Goal: Check status: Check status

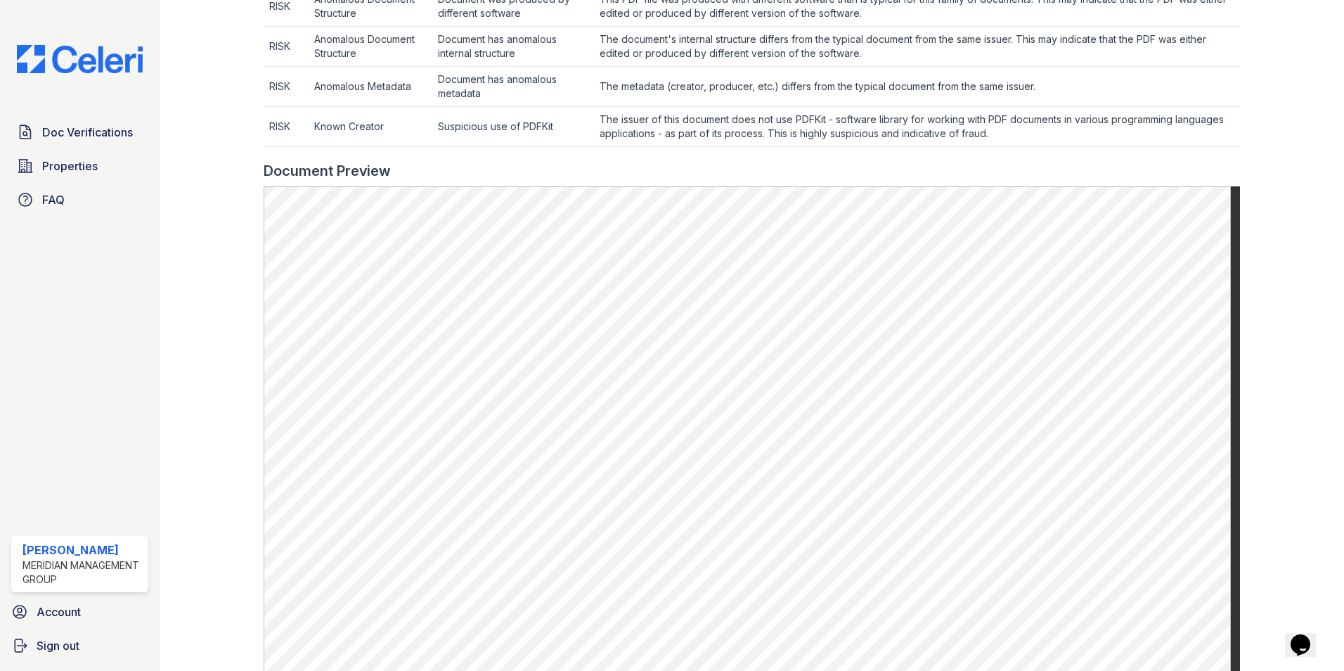
scroll to position [633, 0]
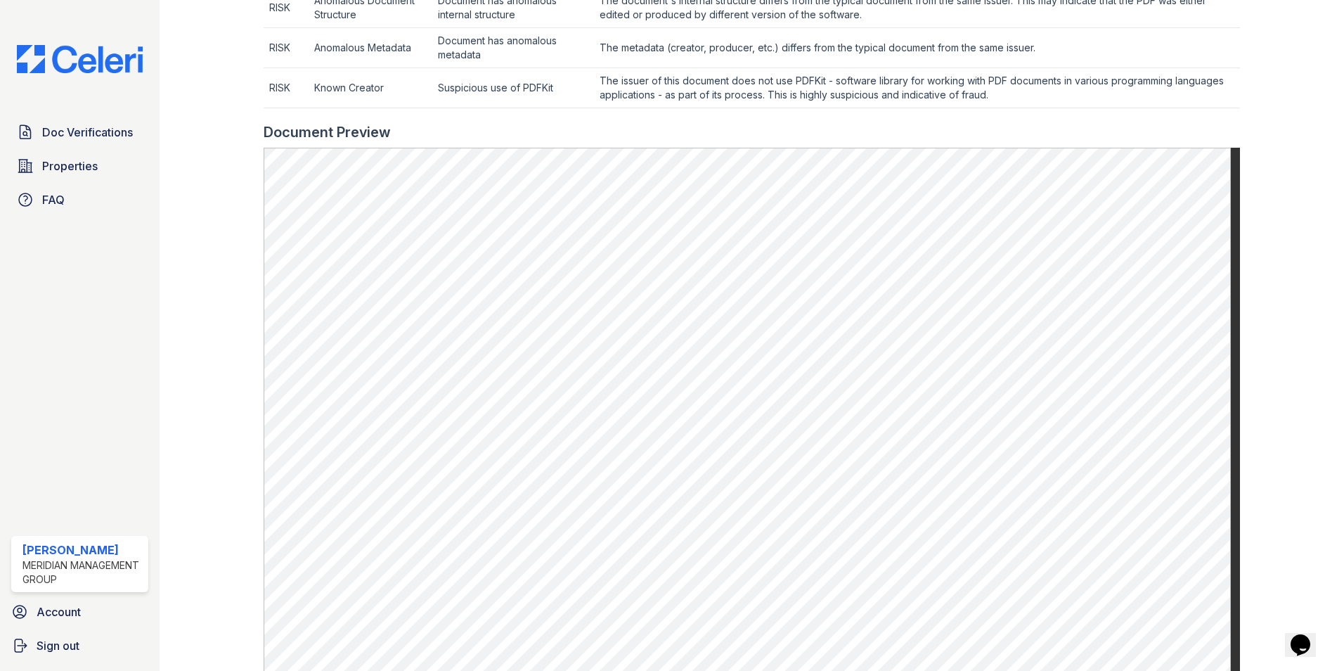
click at [152, 212] on div "Doc Verifications Properties FAQ" at bounding box center [80, 166] width 148 height 96
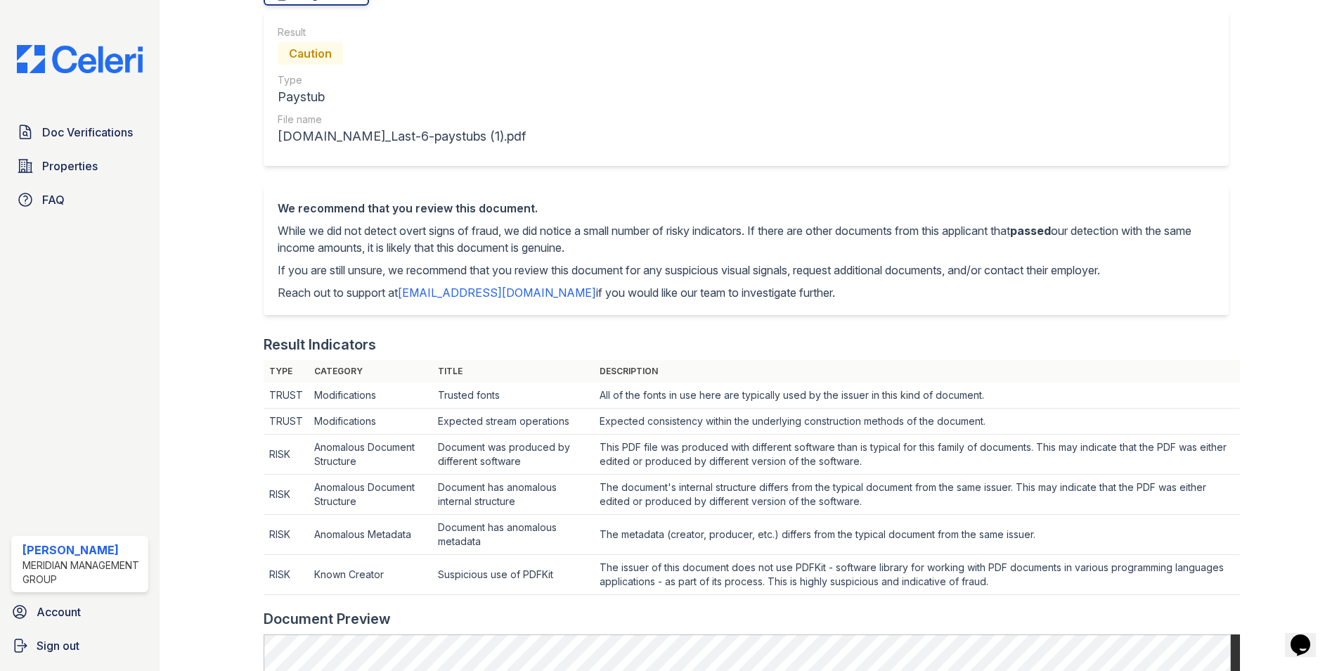
scroll to position [0, 0]
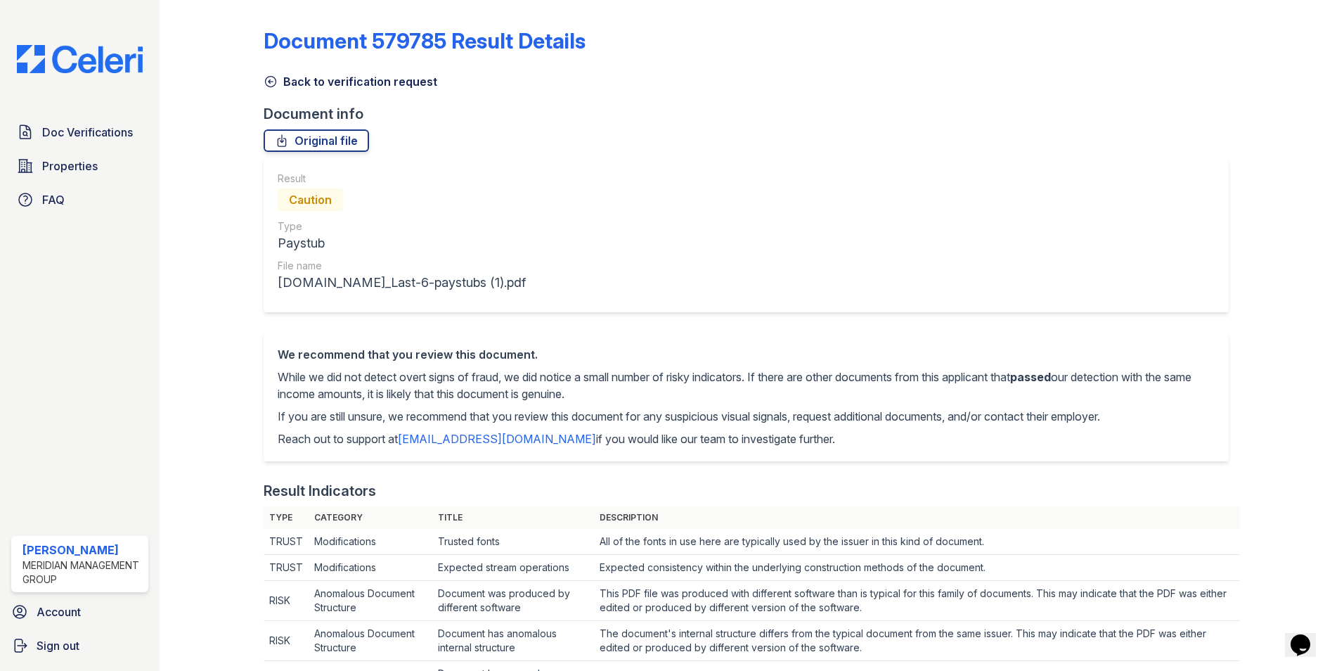
click at [266, 79] on icon at bounding box center [271, 82] width 11 height 11
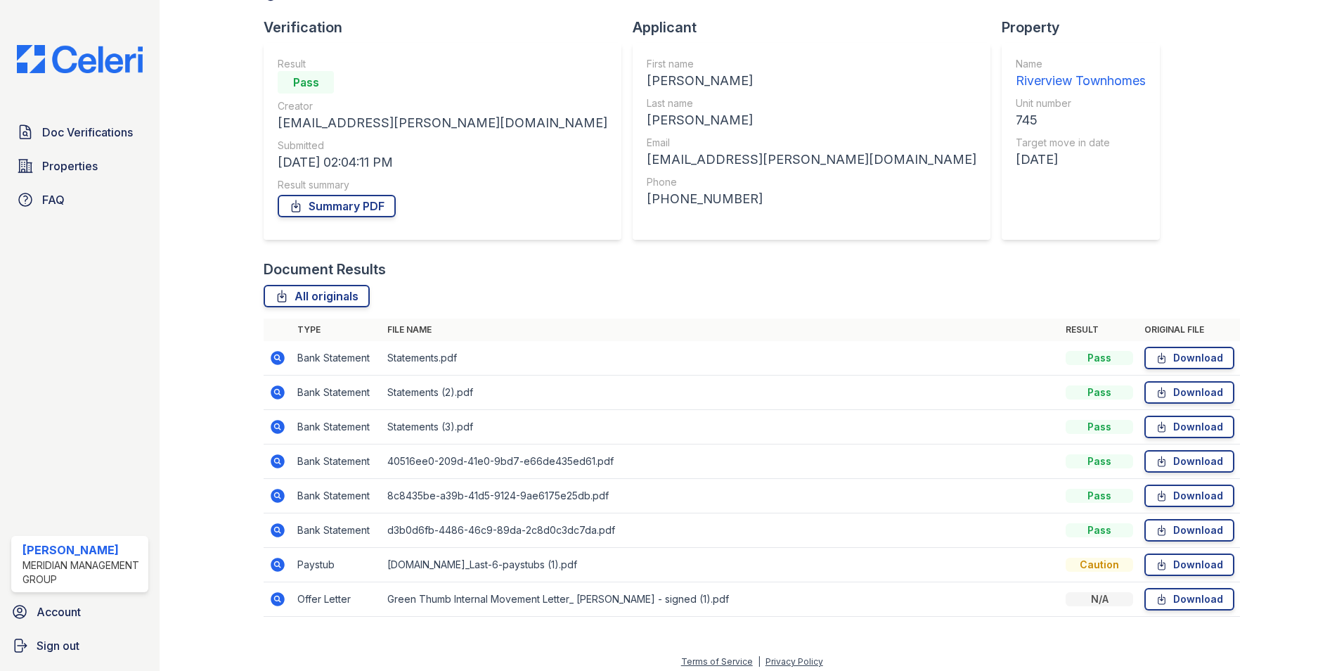
scroll to position [94, 0]
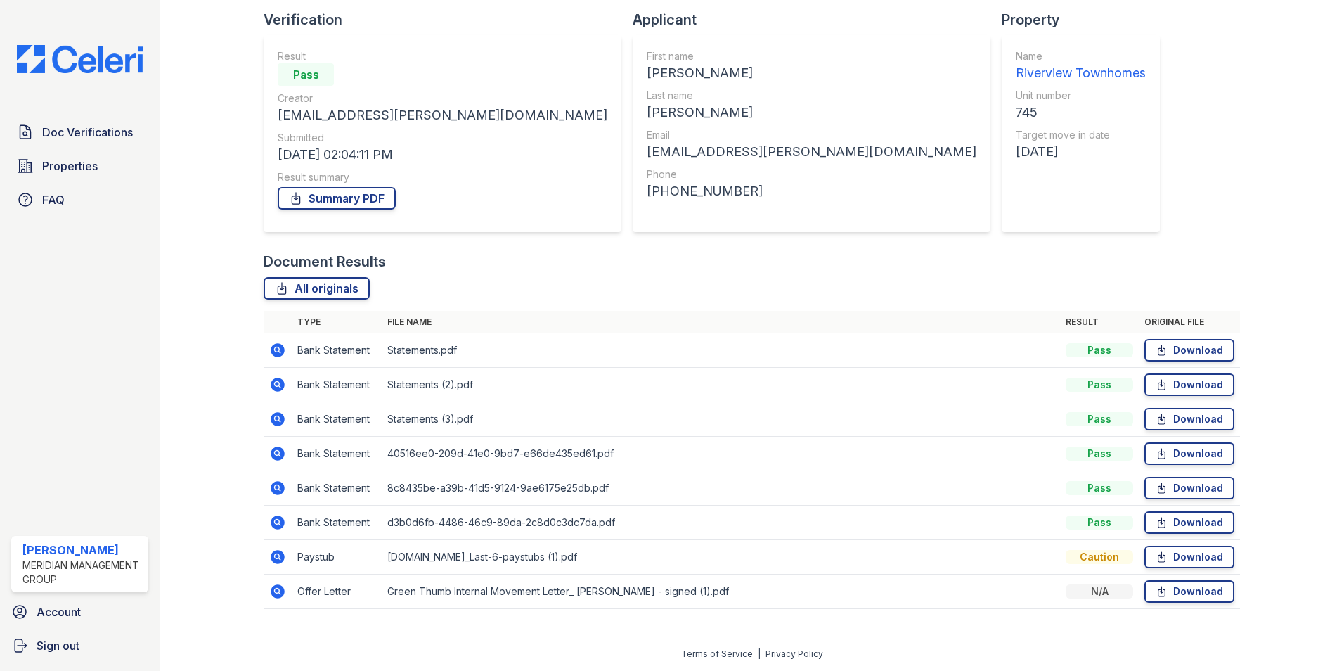
click at [274, 554] on icon at bounding box center [278, 557] width 14 height 14
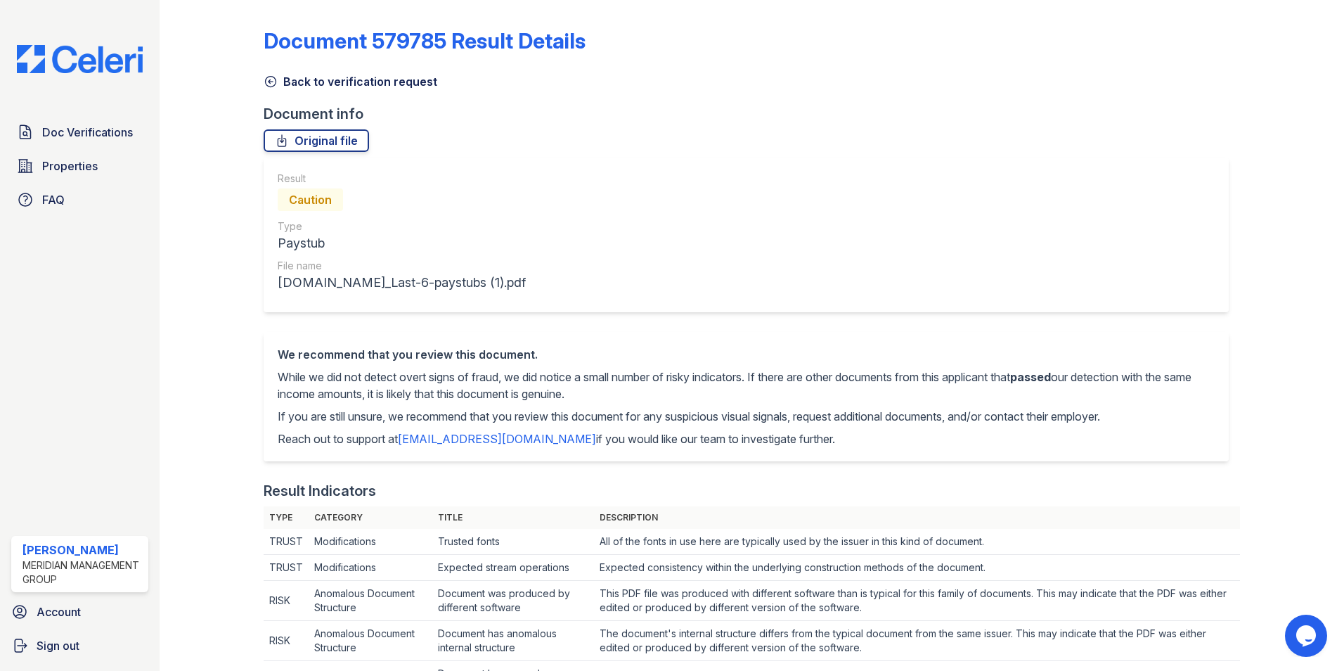
click at [274, 86] on icon at bounding box center [271, 82] width 14 height 14
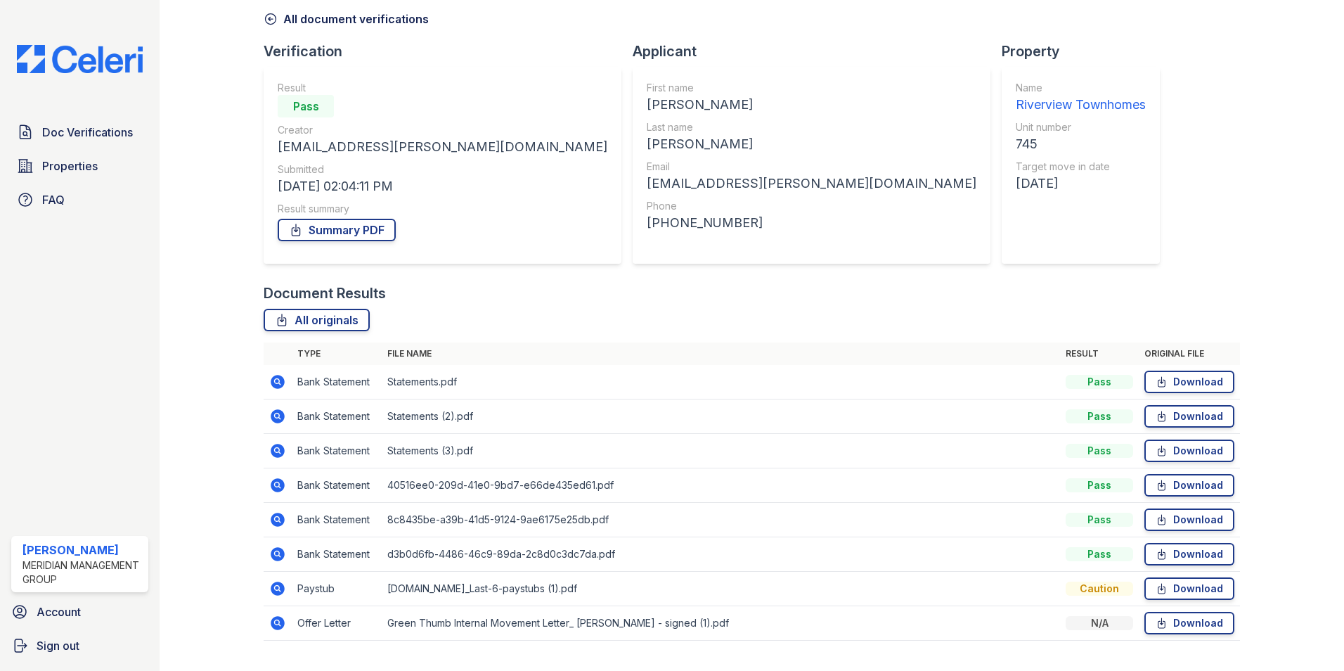
scroll to position [94, 0]
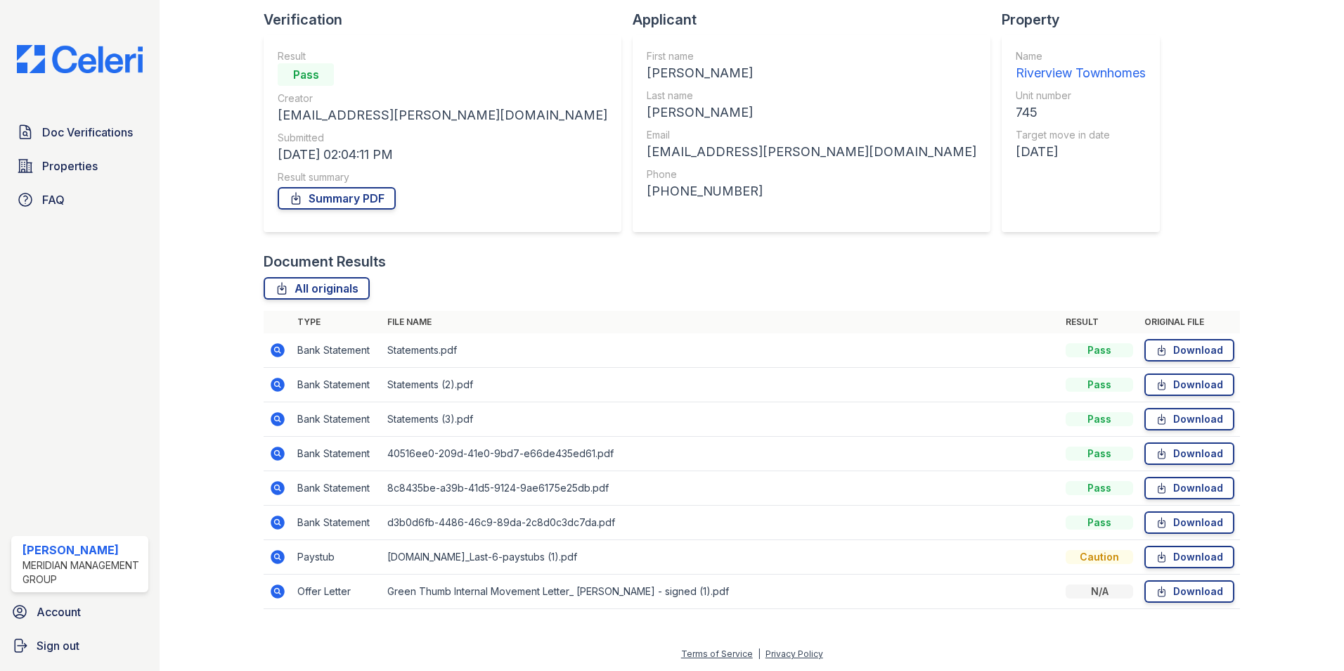
click at [283, 591] on icon at bounding box center [278, 591] width 14 height 14
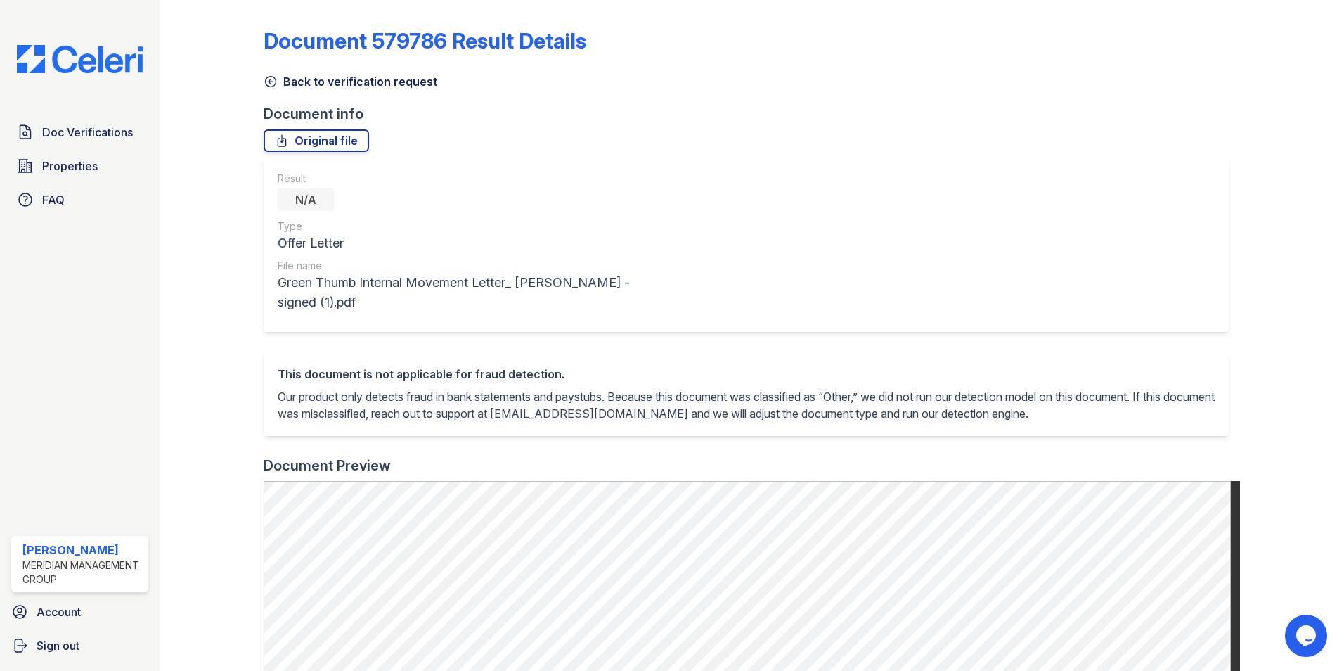
click at [271, 82] on icon at bounding box center [271, 82] width 14 height 14
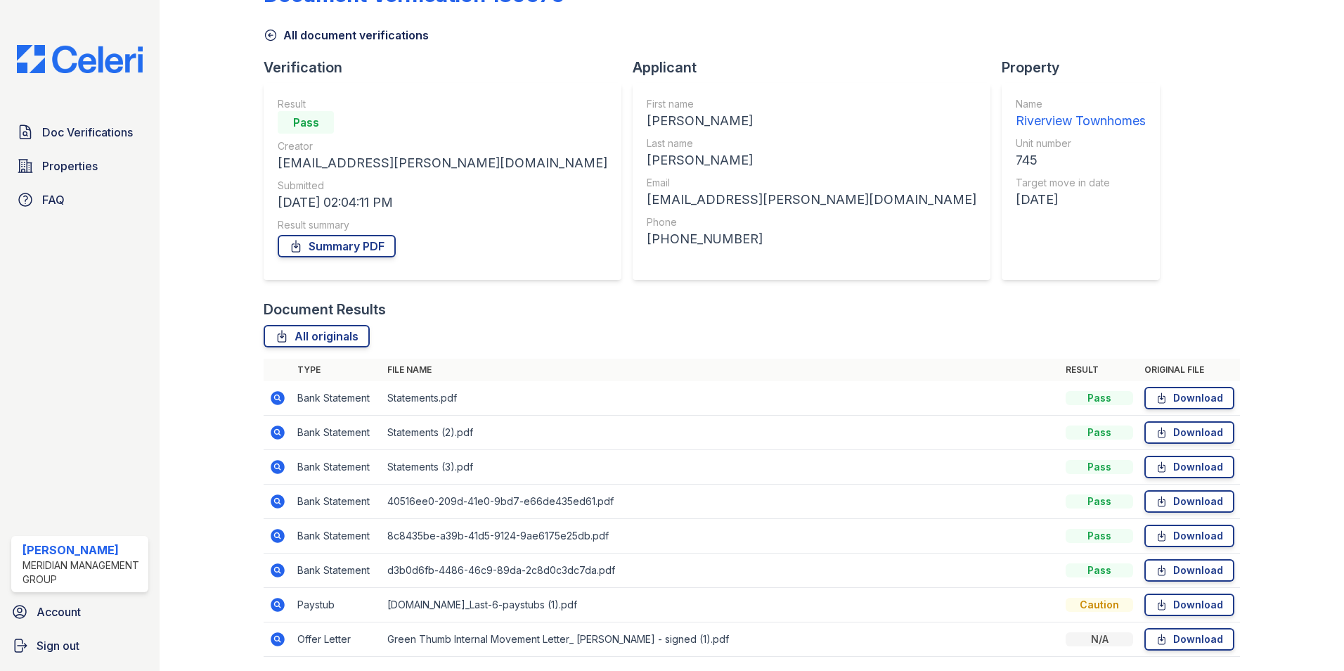
scroll to position [94, 0]
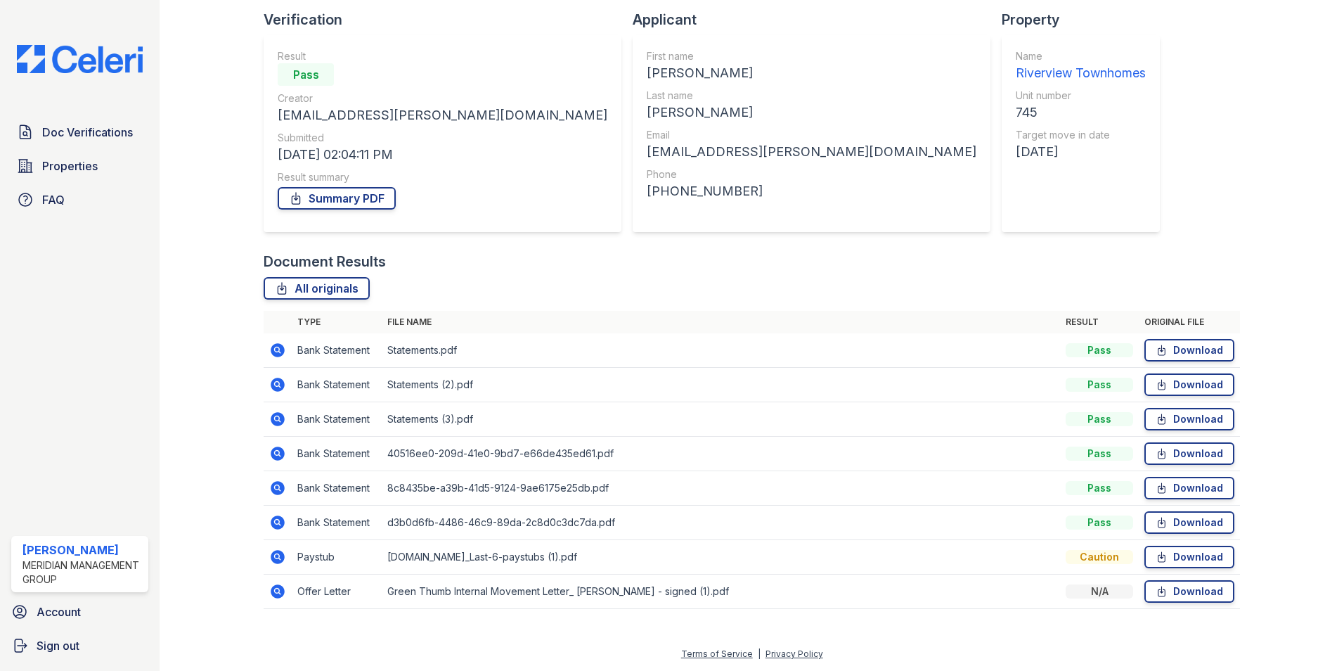
click at [274, 553] on icon at bounding box center [278, 557] width 14 height 14
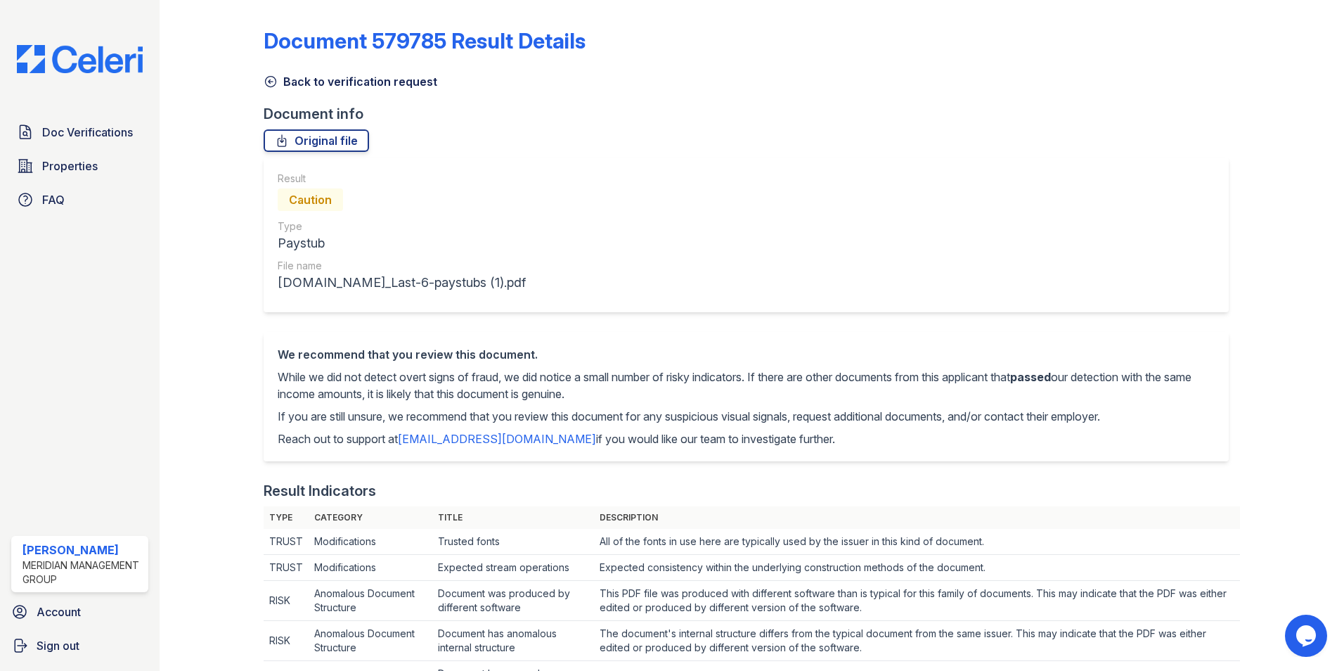
click at [264, 79] on icon at bounding box center [271, 82] width 14 height 14
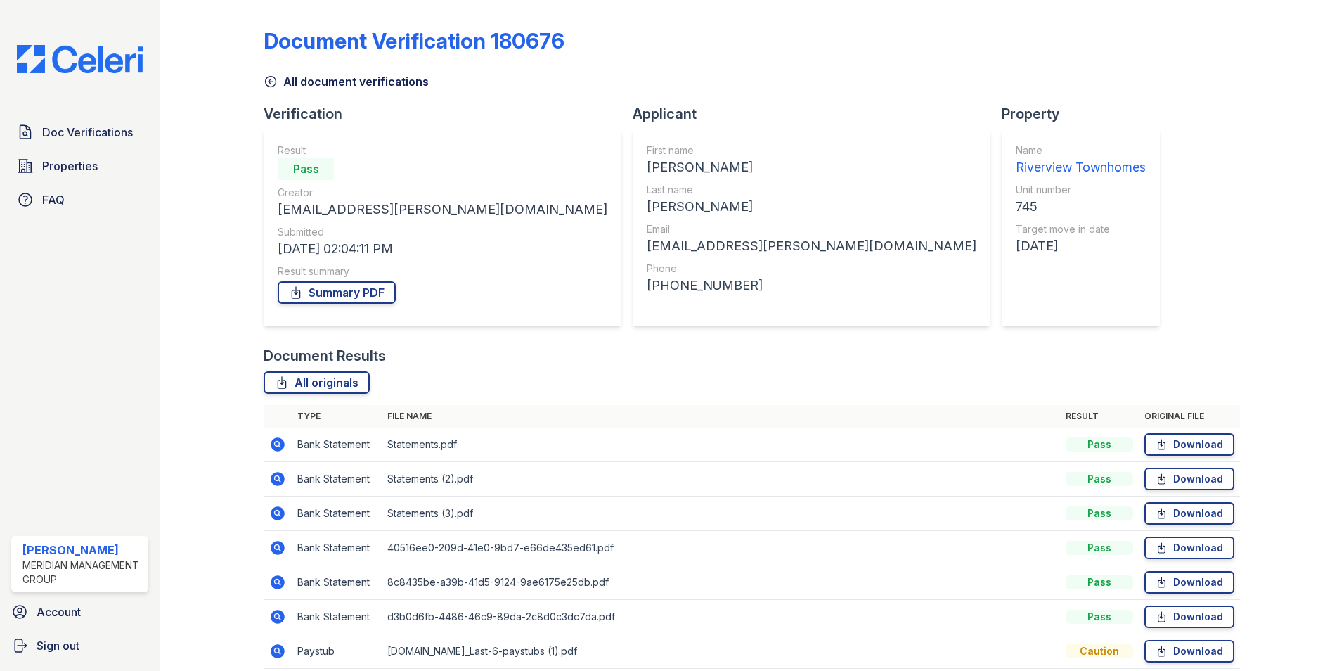
click at [270, 81] on icon at bounding box center [271, 82] width 14 height 14
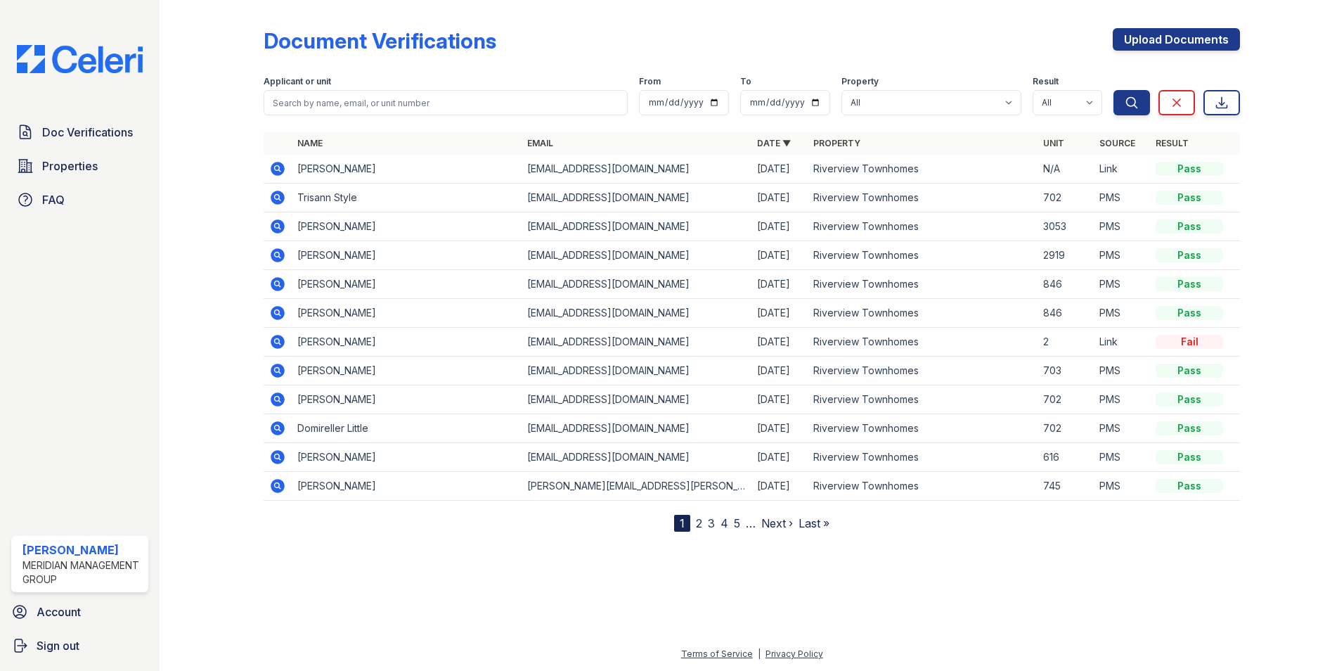
click at [283, 488] on icon at bounding box center [278, 486] width 14 height 14
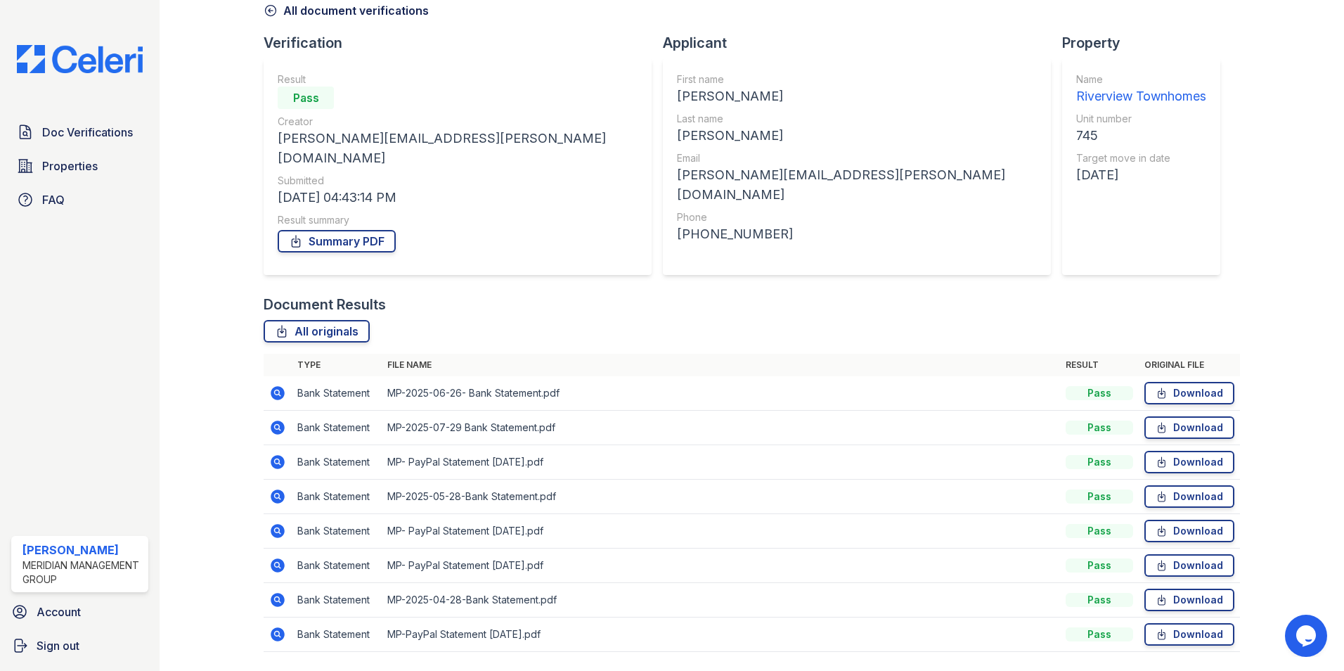
scroll to position [94, 0]
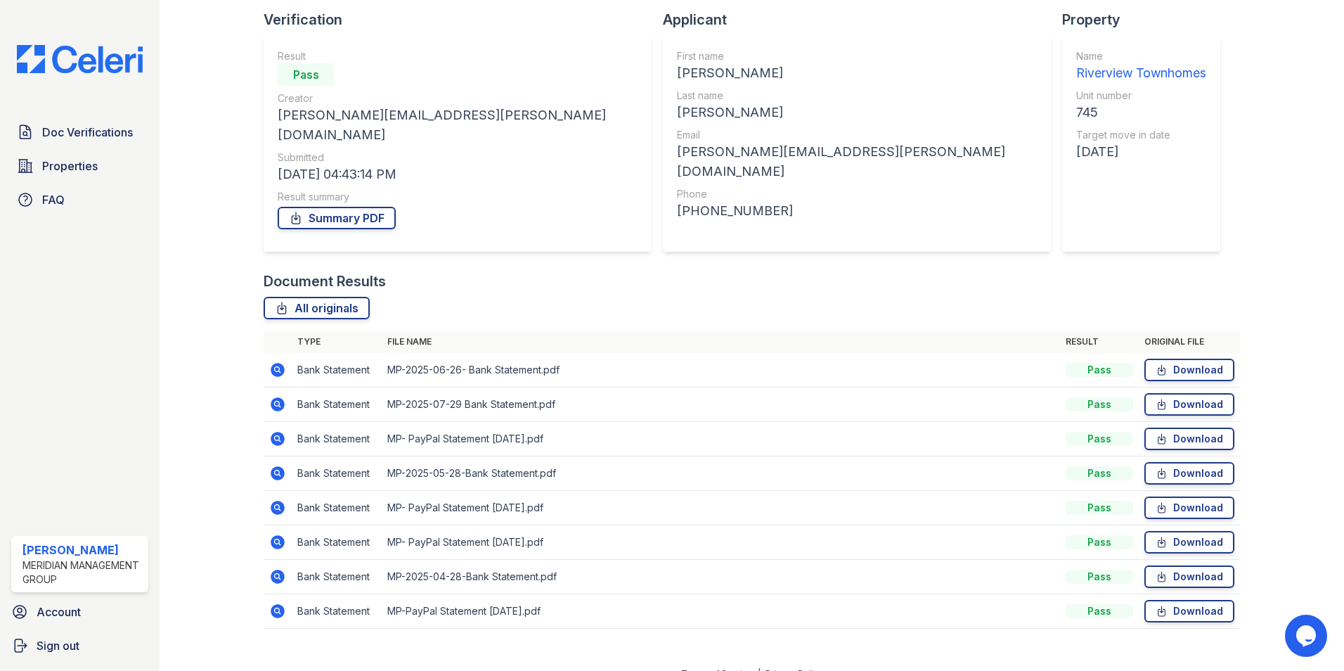
click at [272, 432] on icon at bounding box center [278, 439] width 14 height 14
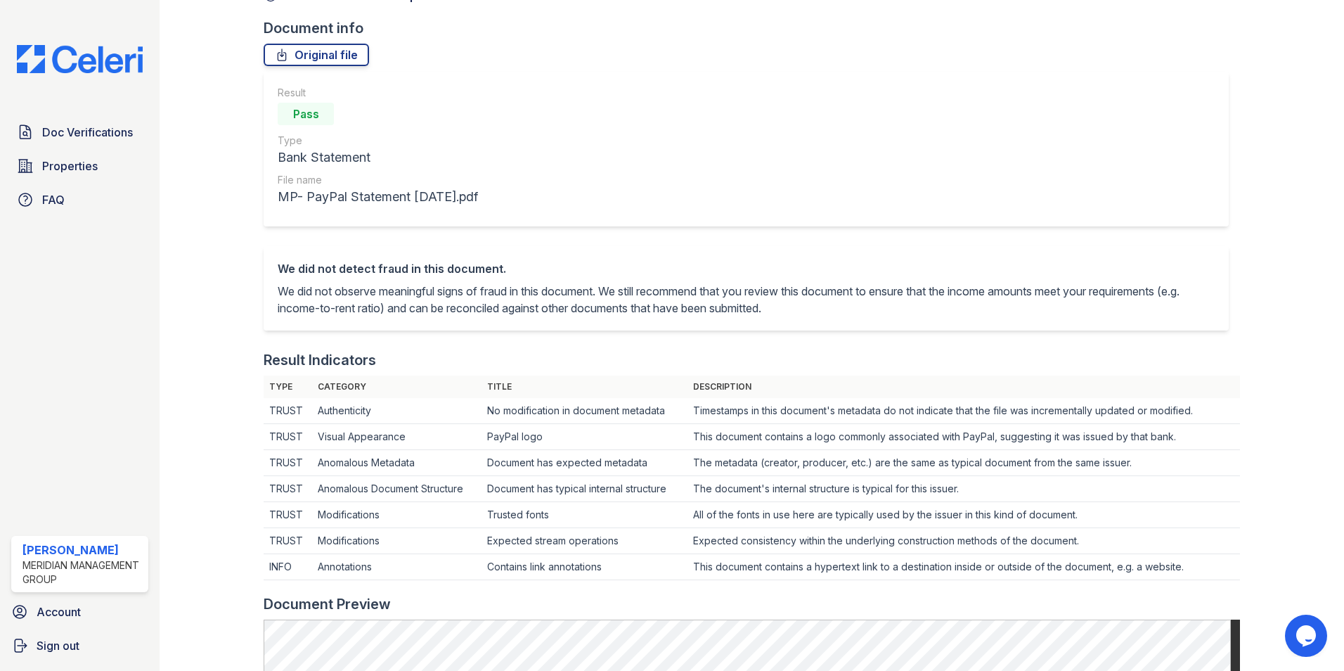
scroll to position [70, 0]
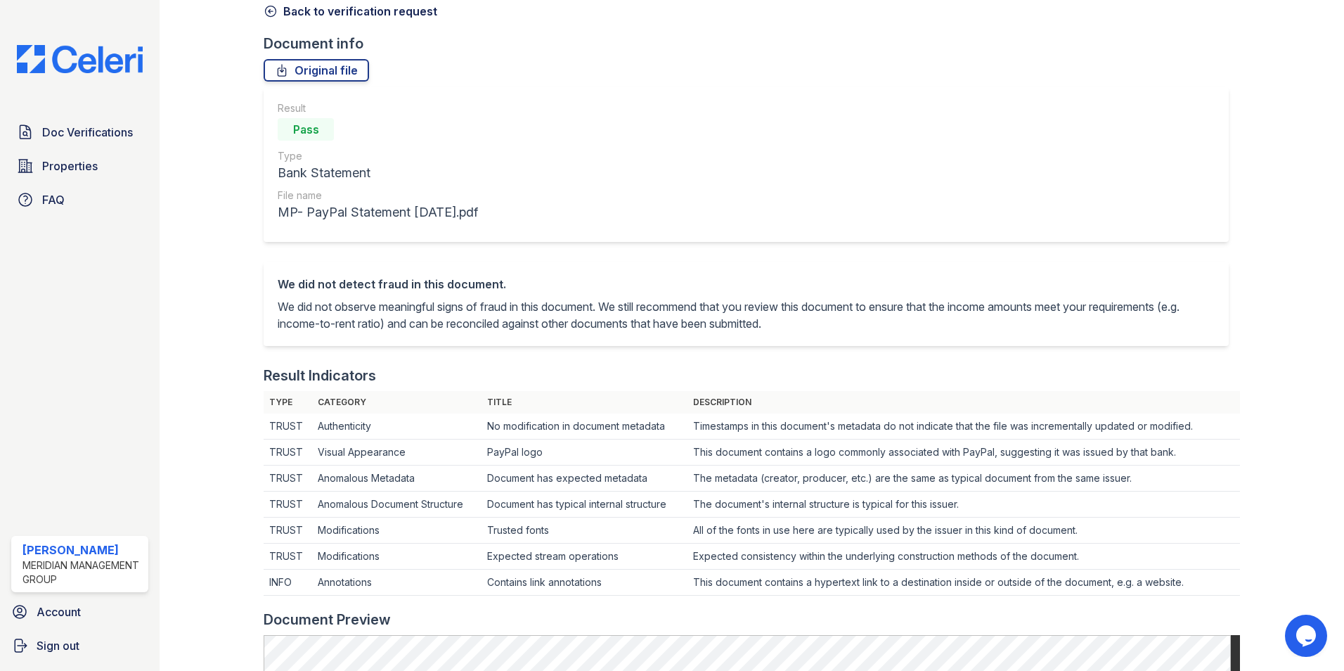
click at [274, 14] on icon at bounding box center [271, 11] width 14 height 14
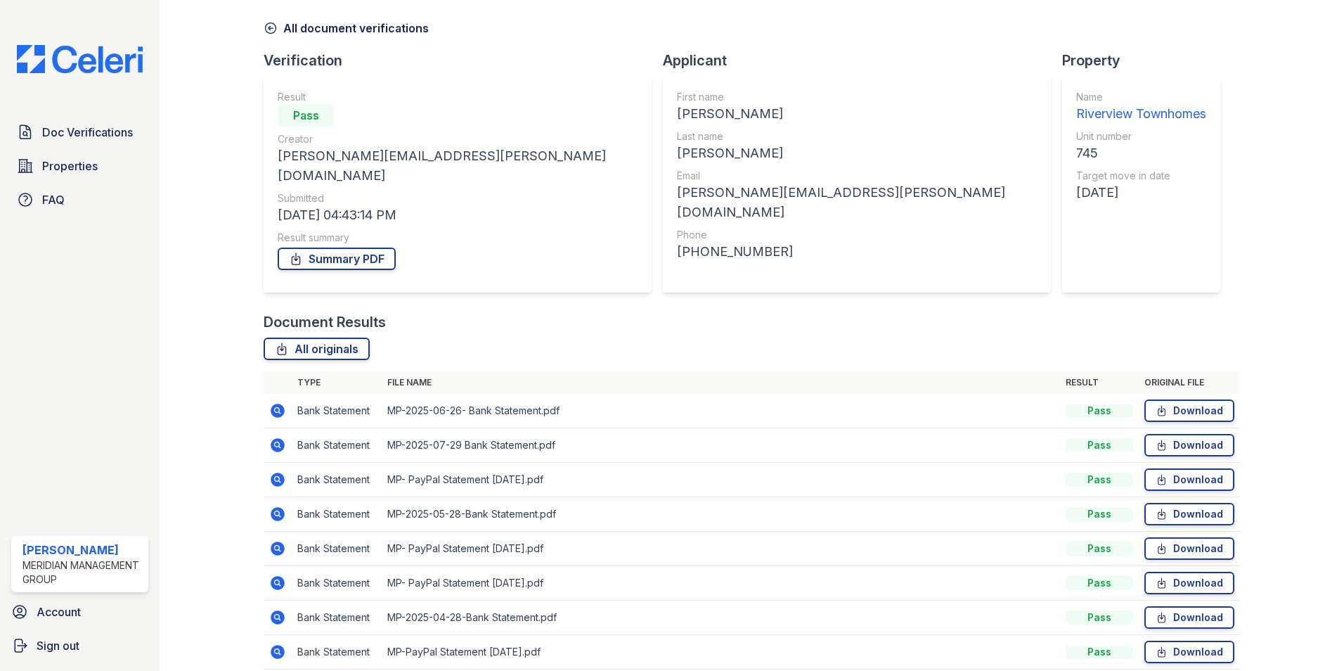
scroll to position [94, 0]
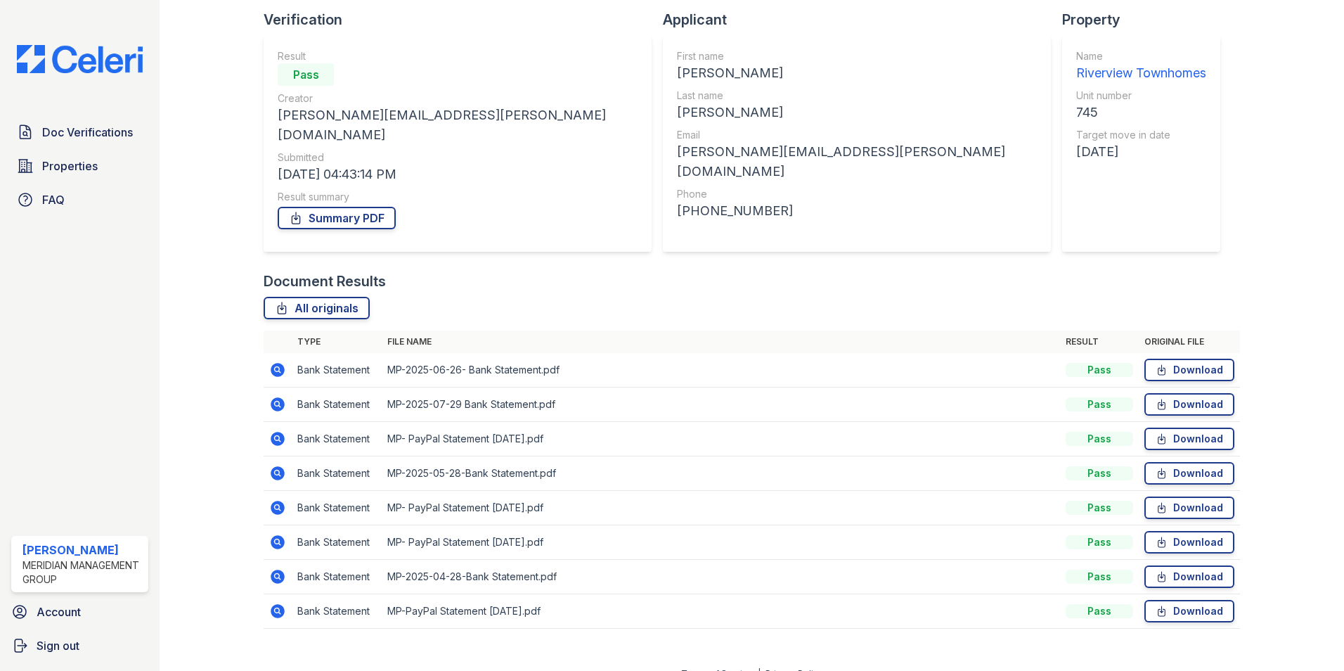
click at [276, 603] on icon at bounding box center [277, 611] width 17 height 17
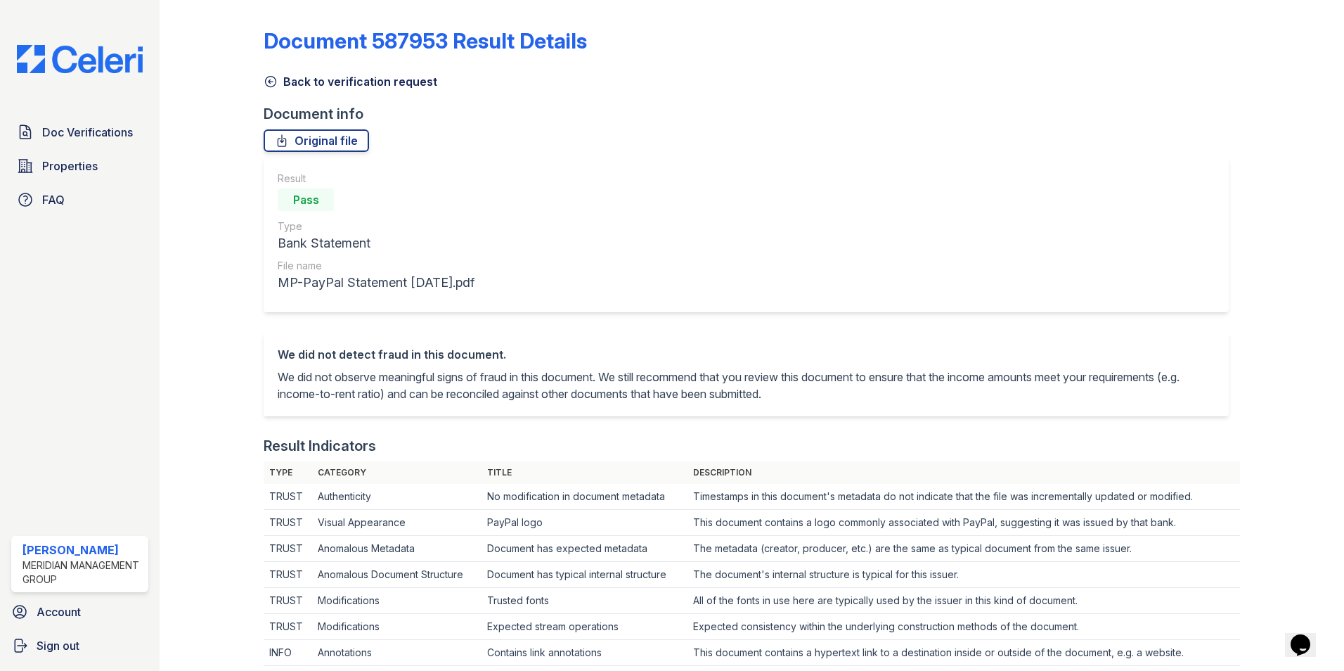
click at [269, 77] on icon at bounding box center [271, 82] width 11 height 11
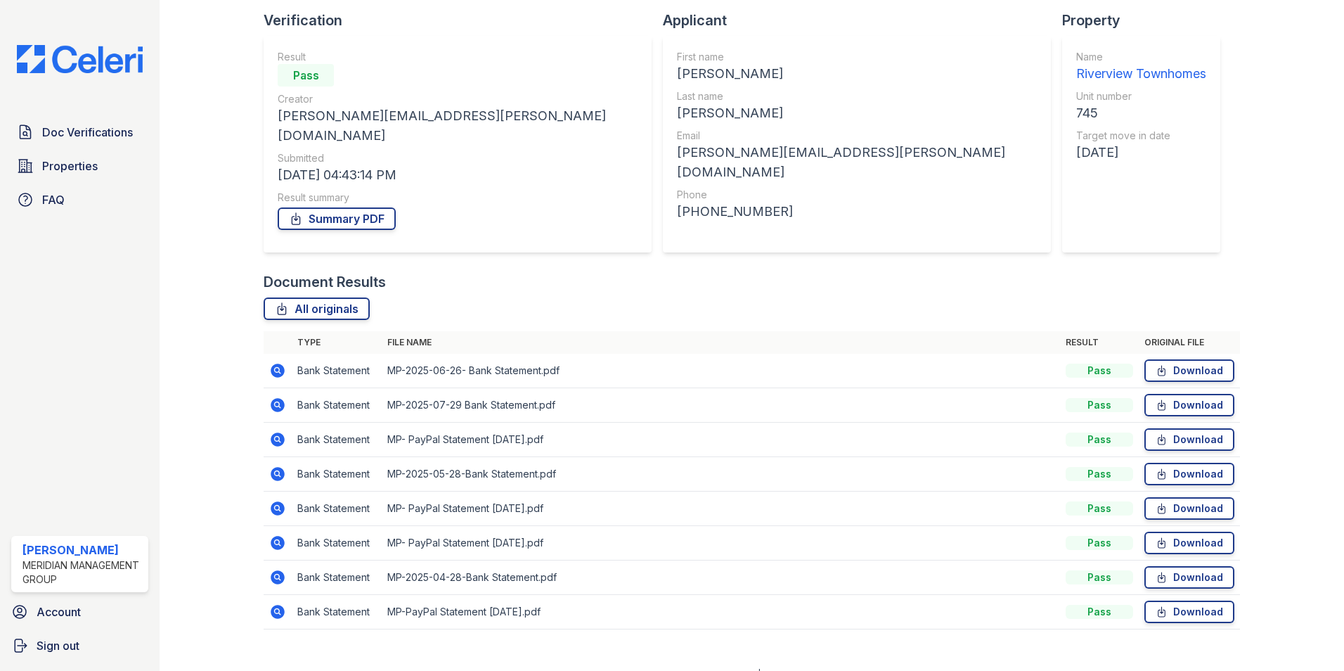
scroll to position [94, 0]
click at [276, 505] on icon at bounding box center [277, 507] width 4 height 4
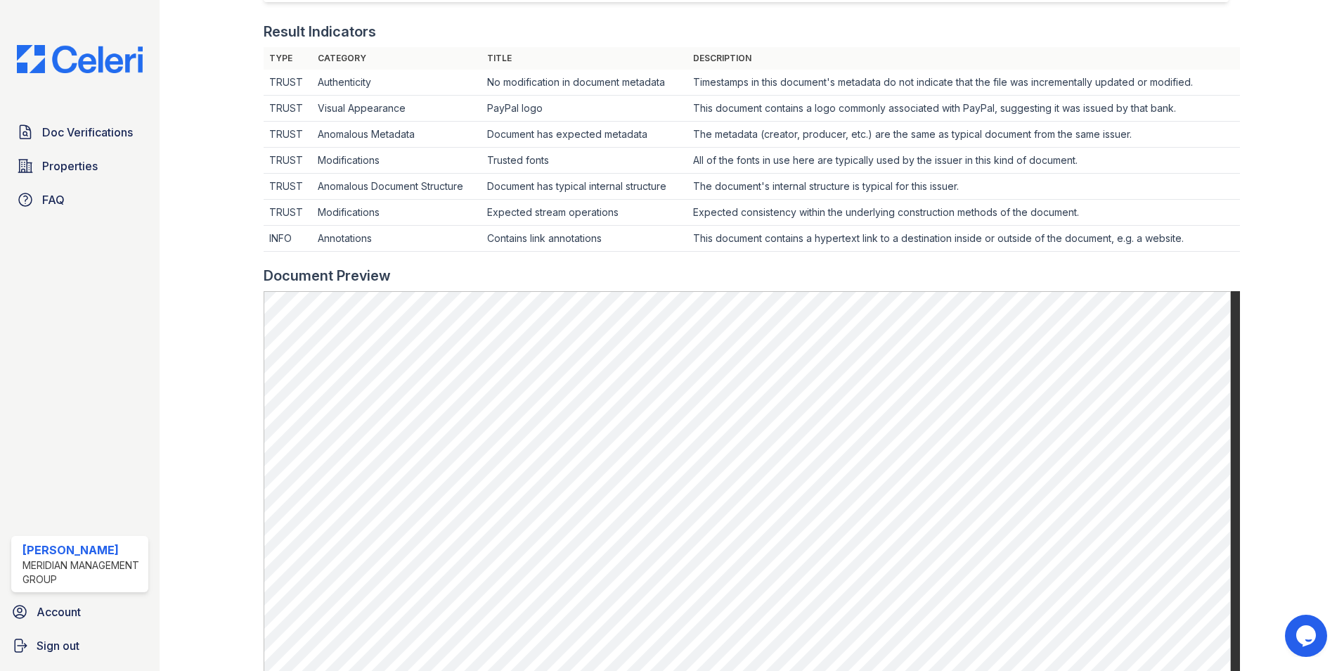
scroll to position [753, 0]
